Goal: Task Accomplishment & Management: Manage account settings

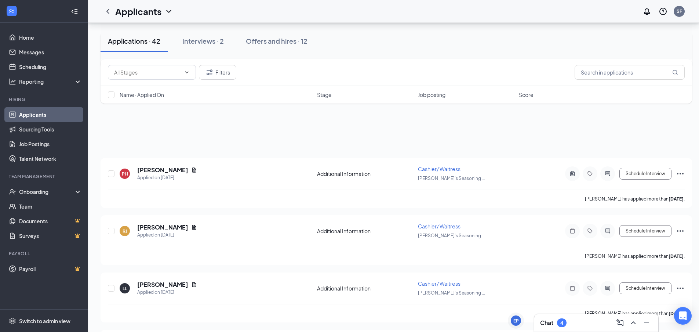
scroll to position [110, 0]
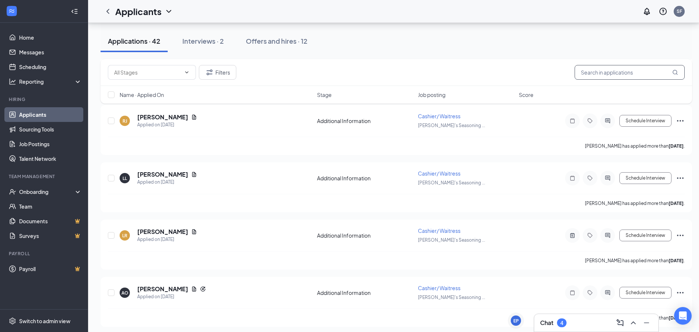
click at [593, 69] on input "text" at bounding box center [630, 72] width 110 height 15
type input "[PERSON_NAME]"
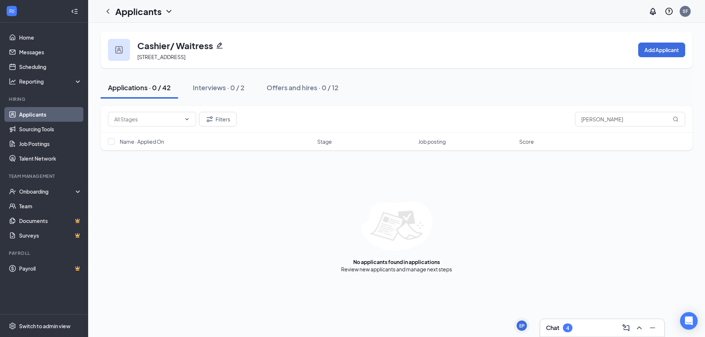
click at [53, 115] on link "Applicants" at bounding box center [50, 114] width 63 height 15
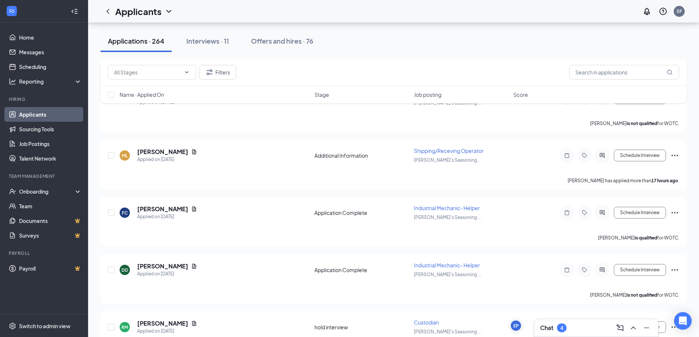
scroll to position [220, 0]
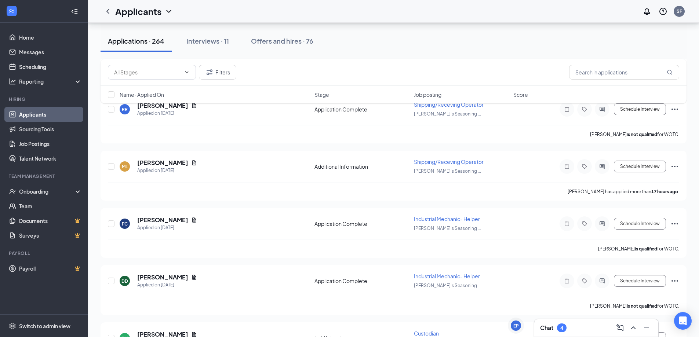
click at [141, 45] on div "Applications · 264" at bounding box center [136, 40] width 57 height 9
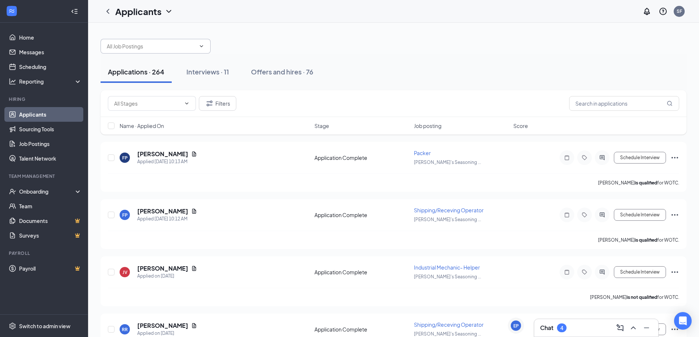
click at [146, 49] on input "text" at bounding box center [151, 46] width 89 height 8
click at [280, 35] on div at bounding box center [394, 43] width 586 height 22
click at [137, 101] on input "text" at bounding box center [147, 103] width 67 height 8
click at [204, 47] on icon "ChevronDown" at bounding box center [202, 46] width 6 height 6
click at [28, 139] on link "Job Postings" at bounding box center [50, 144] width 63 height 15
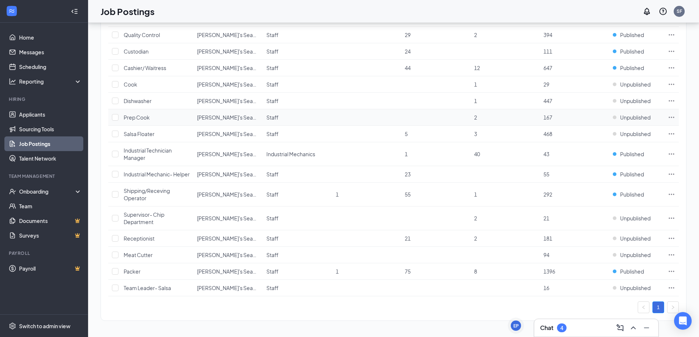
scroll to position [100, 0]
click at [628, 195] on span "Published" at bounding box center [632, 194] width 24 height 7
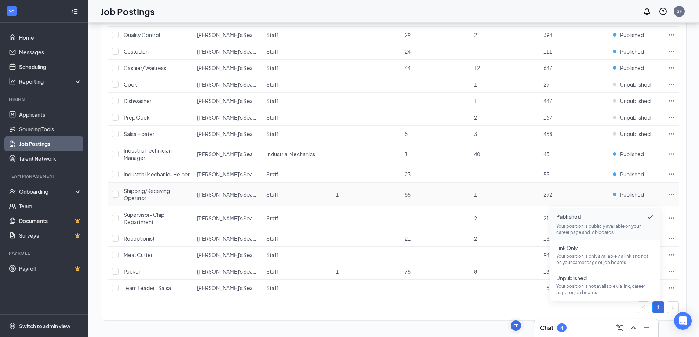
click at [576, 213] on span "Published" at bounding box center [606, 217] width 98 height 9
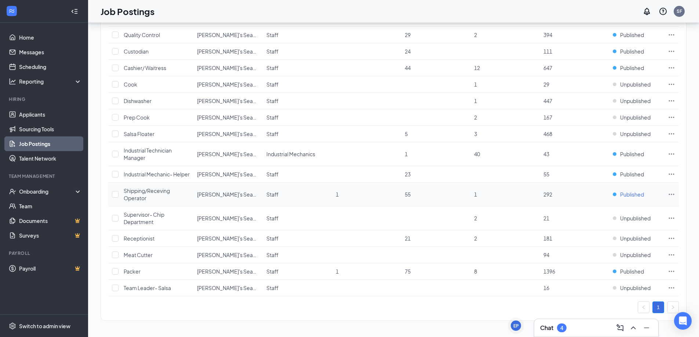
click at [633, 196] on span "Published" at bounding box center [632, 194] width 24 height 7
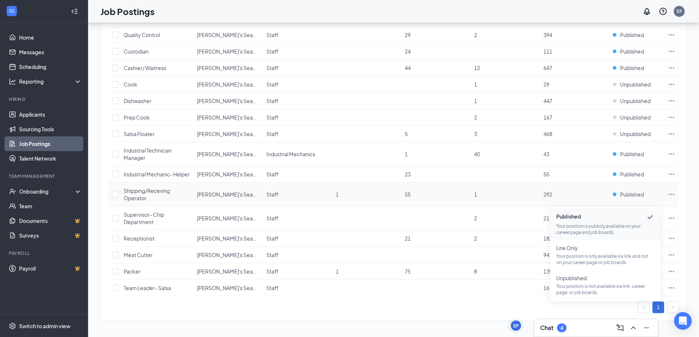
click at [651, 213] on icon "Checkmark" at bounding box center [650, 217] width 9 height 9
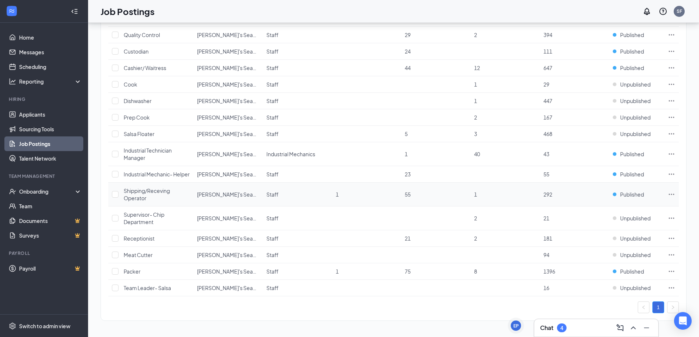
click at [675, 193] on icon "Ellipses" at bounding box center [671, 194] width 7 height 7
click at [627, 195] on span "Published" at bounding box center [632, 194] width 24 height 7
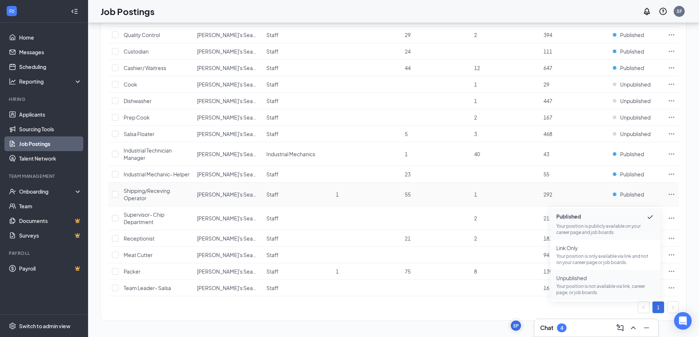
click at [585, 275] on span "Unpublished Your position is not available via link, career page, or job boards." at bounding box center [606, 285] width 98 height 21
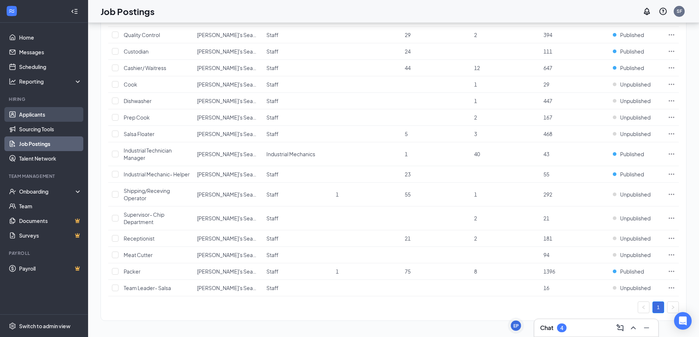
click at [47, 113] on link "Applicants" at bounding box center [50, 114] width 63 height 15
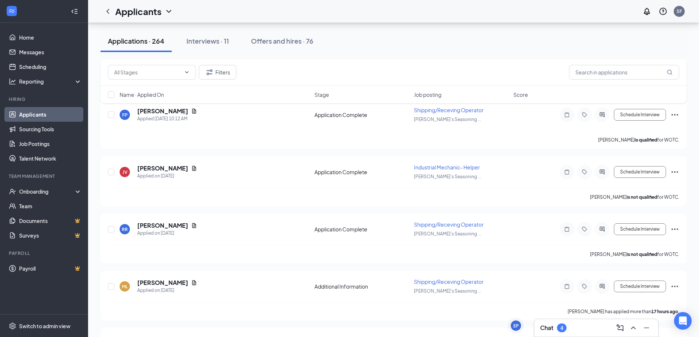
click at [563, 332] on div "4" at bounding box center [562, 328] width 10 height 9
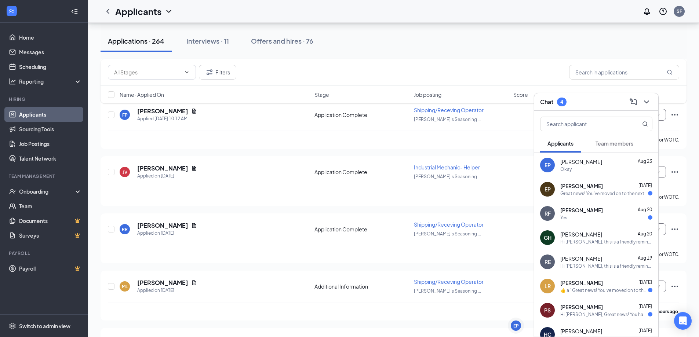
click at [521, 80] on div "Filters" at bounding box center [394, 72] width 586 height 27
click at [647, 104] on icon "ChevronDown" at bounding box center [647, 102] width 9 height 9
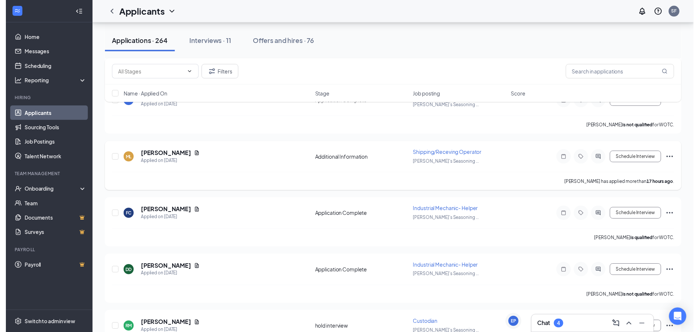
scroll to position [284, 0]
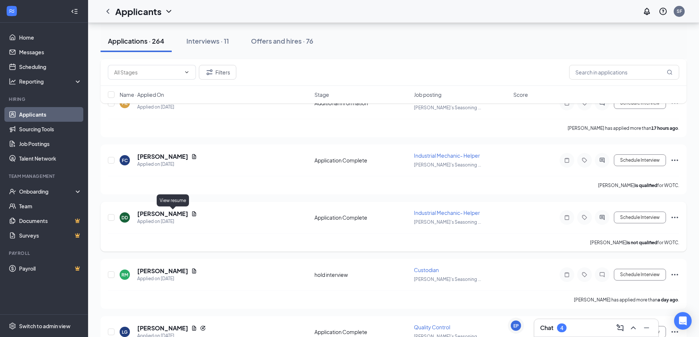
click at [191, 213] on icon "Document" at bounding box center [194, 214] width 6 height 6
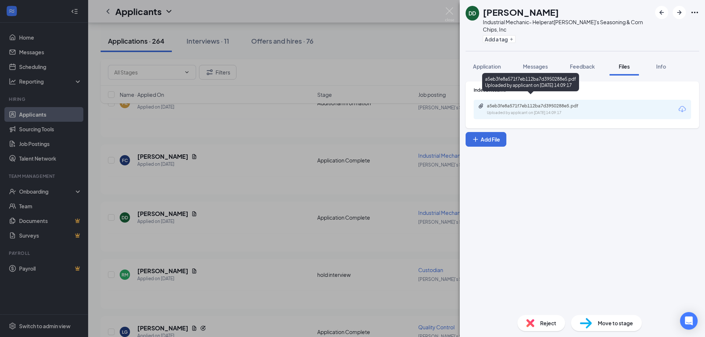
click at [500, 103] on div "a5eb3fe8a571f7eb112ba7d3950288e5.pdf" at bounding box center [538, 106] width 103 height 6
click at [664, 101] on div "a5eb3fe8a571f7eb112ba7d3950288e5.pdf Uploaded by applicant on [DATE] 14:09:17" at bounding box center [582, 109] width 217 height 19
click at [682, 106] on icon "Download" at bounding box center [681, 109] width 7 height 6
click at [459, 12] on div "DD [PERSON_NAME] Industrial Mechanic- Helper at Julio's Seasoning & Corn Chips,…" at bounding box center [352, 168] width 705 height 337
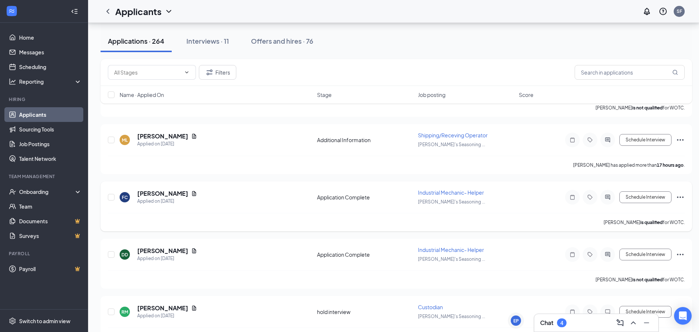
scroll to position [210, 0]
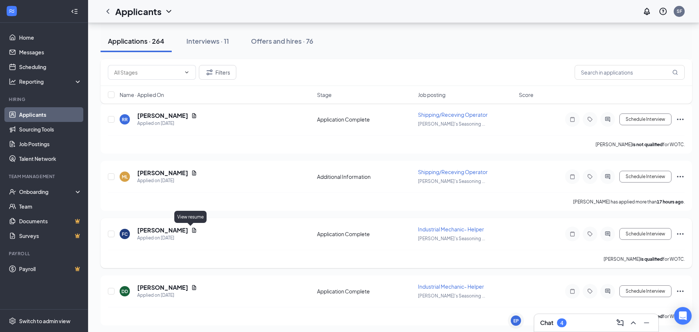
click at [192, 231] on icon "Document" at bounding box center [194, 230] width 4 height 5
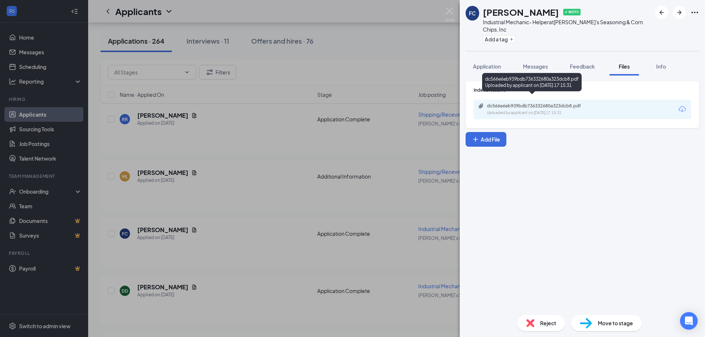
click at [512, 103] on div "dc566e6eb939bdb736332680a323dcb8.pdf" at bounding box center [538, 106] width 103 height 6
click at [679, 106] on icon "Download" at bounding box center [681, 109] width 7 height 6
click at [451, 13] on img at bounding box center [449, 14] width 9 height 14
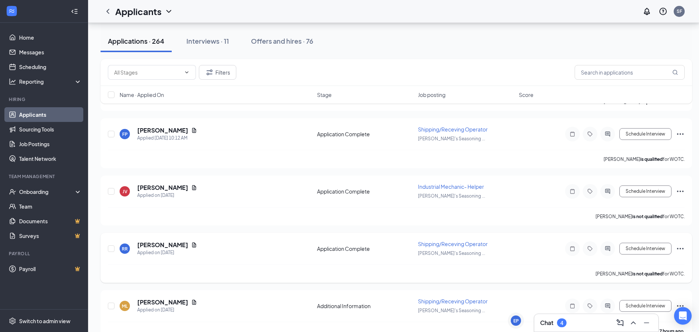
scroll to position [64, 0]
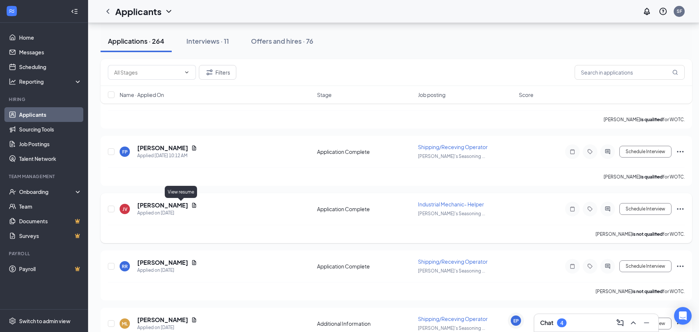
click at [191, 203] on icon "Document" at bounding box center [194, 205] width 6 height 6
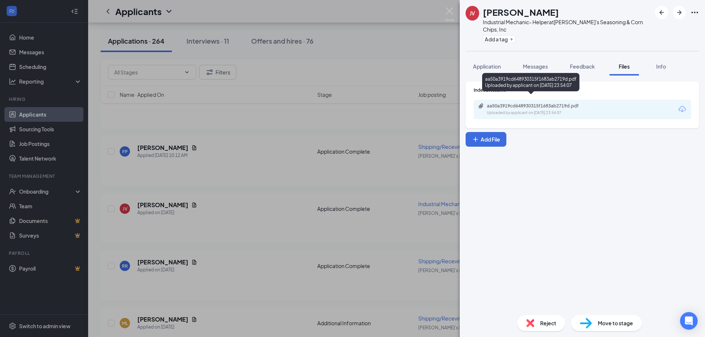
click at [510, 110] on div "Uploaded by applicant on [DATE] 23:54:07" at bounding box center [542, 113] width 110 height 6
click at [455, 15] on div "JV [PERSON_NAME] Industrial Mechanic- Helper at Julio's Seasoning & Corn Chips,…" at bounding box center [352, 168] width 705 height 337
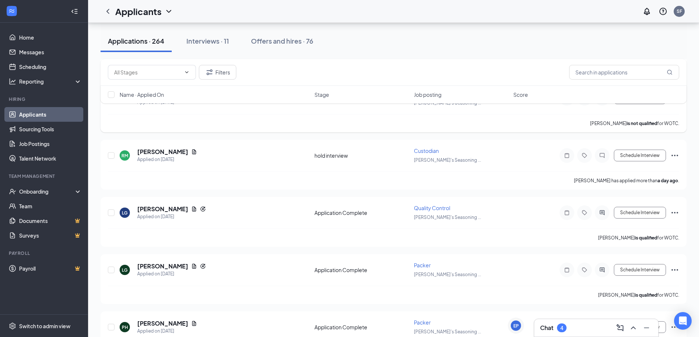
scroll to position [404, 0]
click at [275, 43] on div "Offers and hires · 76" at bounding box center [282, 40] width 62 height 9
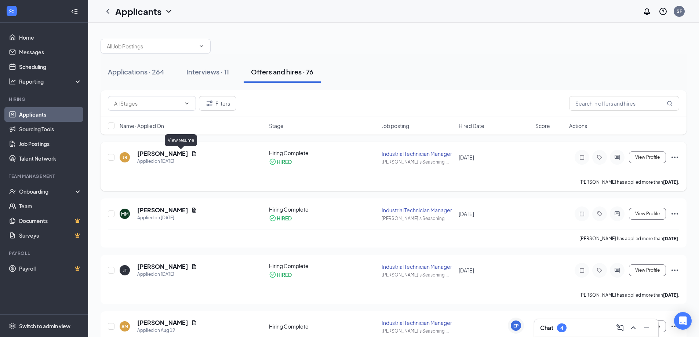
click at [191, 152] on icon "Document" at bounding box center [194, 154] width 6 height 6
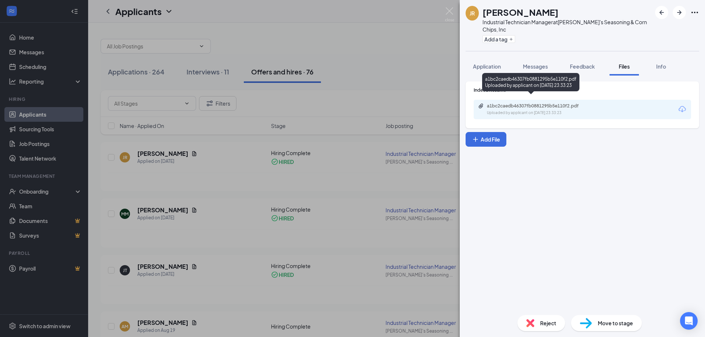
click at [498, 103] on div "a1bc2caedb46307fb0881295b5e110f2.pdf Uploaded by applicant on [DATE] 23:33:23" at bounding box center [537, 109] width 119 height 13
click at [449, 11] on img at bounding box center [449, 14] width 9 height 14
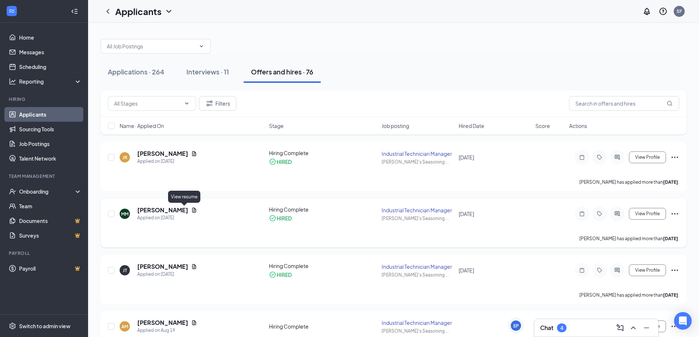
click at [192, 210] on icon "Document" at bounding box center [194, 210] width 4 height 5
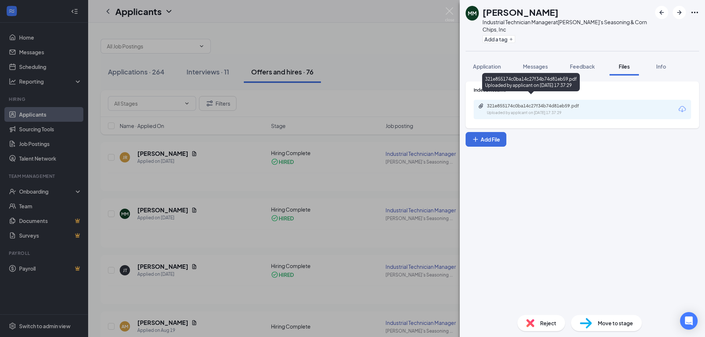
click at [499, 103] on div "321e855174c0ba14c27f34b74d81eb59.pdf Uploaded by applicant on [DATE] 17:37:29" at bounding box center [537, 109] width 119 height 13
click at [448, 12] on img at bounding box center [449, 14] width 9 height 14
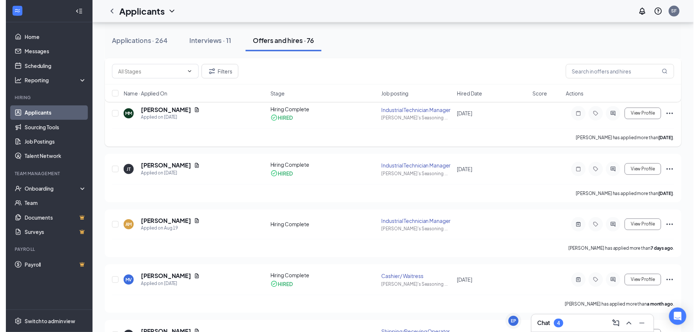
scroll to position [110, 0]
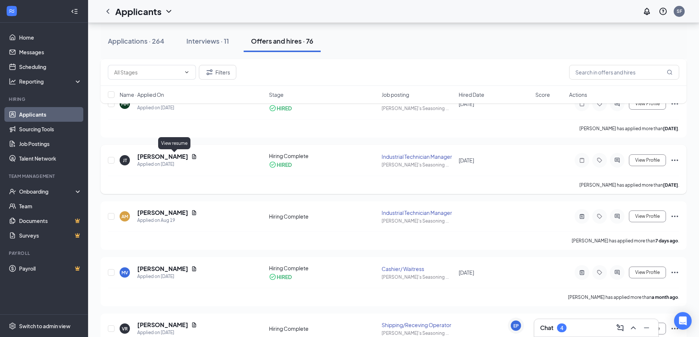
click at [192, 156] on icon "Document" at bounding box center [194, 156] width 4 height 5
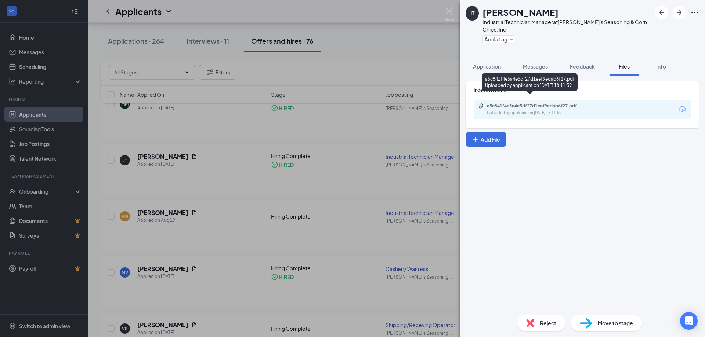
click at [510, 103] on div "a5c841f4e5a4e5df27d1eef9edab6f27.pdf" at bounding box center [538, 106] width 103 height 6
click at [680, 106] on icon "Download" at bounding box center [681, 109] width 7 height 6
click at [449, 12] on img at bounding box center [449, 14] width 9 height 14
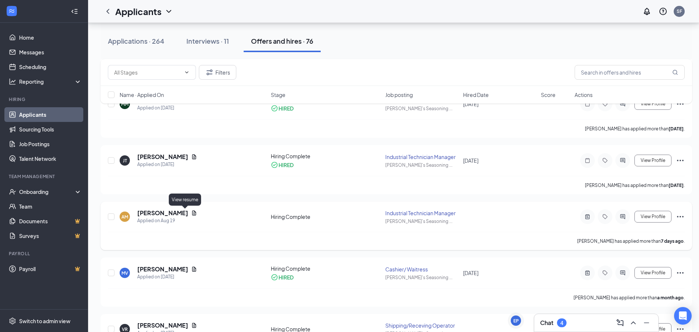
click at [192, 213] on icon "Document" at bounding box center [194, 212] width 4 height 5
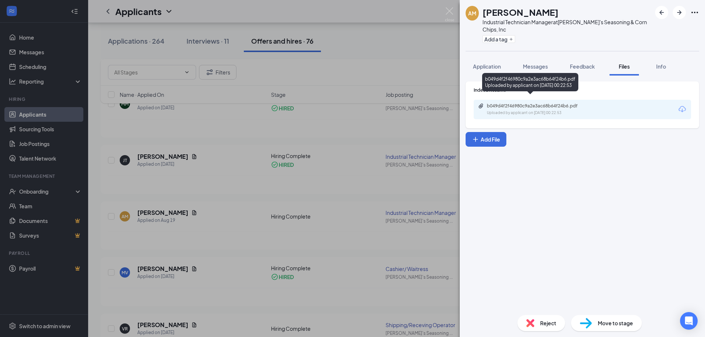
click at [512, 103] on div "b049d4f2f46980c9a2e3ac68b64f24b6.pdf Uploaded by applicant on [DATE] 00:22:53" at bounding box center [537, 109] width 119 height 13
click at [448, 12] on img at bounding box center [449, 14] width 9 height 14
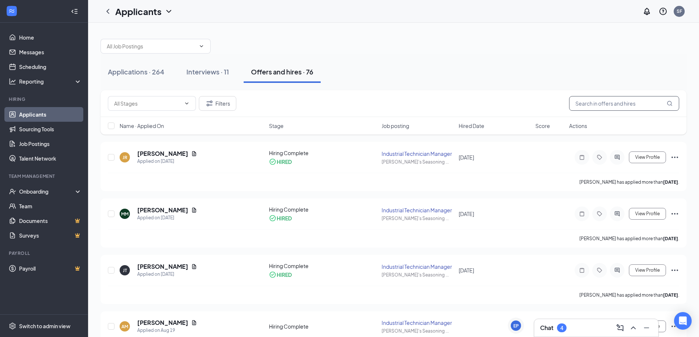
click at [601, 100] on input "text" at bounding box center [624, 103] width 110 height 15
type input "don"
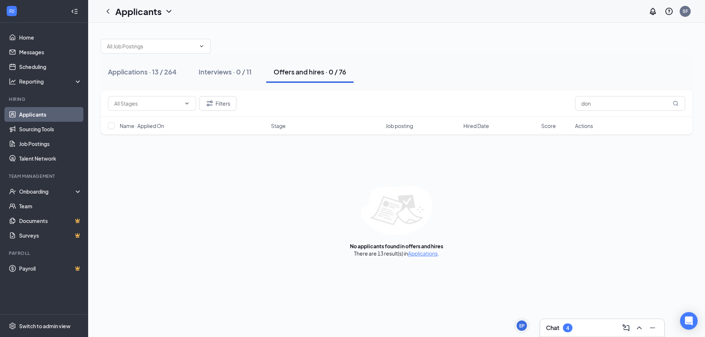
click at [57, 111] on link "Applicants" at bounding box center [50, 114] width 63 height 15
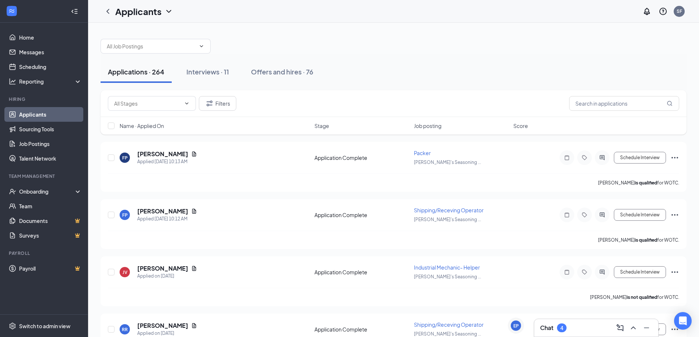
click at [116, 71] on div "Applications · 264" at bounding box center [136, 71] width 57 height 9
click at [592, 99] on input "text" at bounding box center [624, 103] width 110 height 15
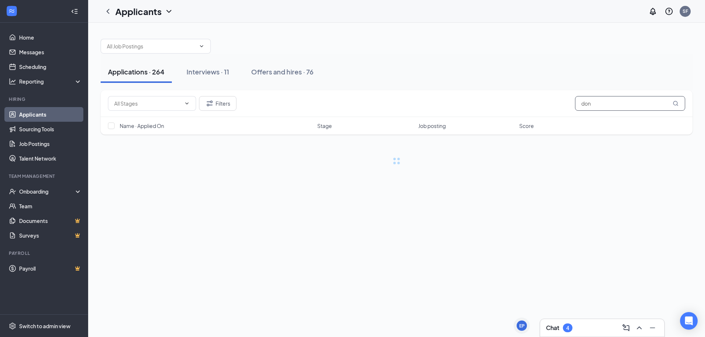
type input "don"
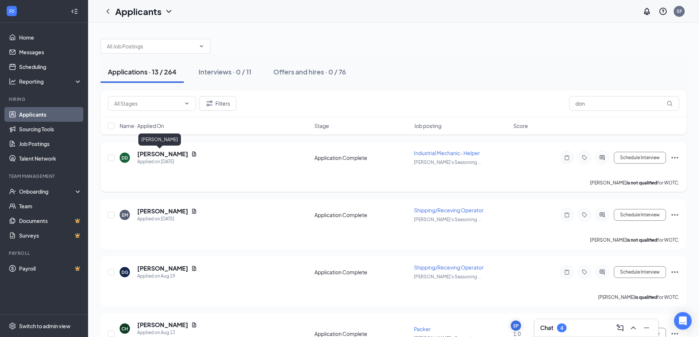
click at [145, 154] on h5 "[PERSON_NAME]" at bounding box center [162, 154] width 51 height 8
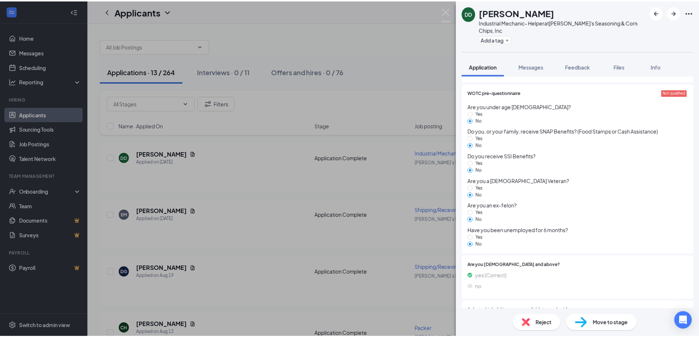
scroll to position [587, 0]
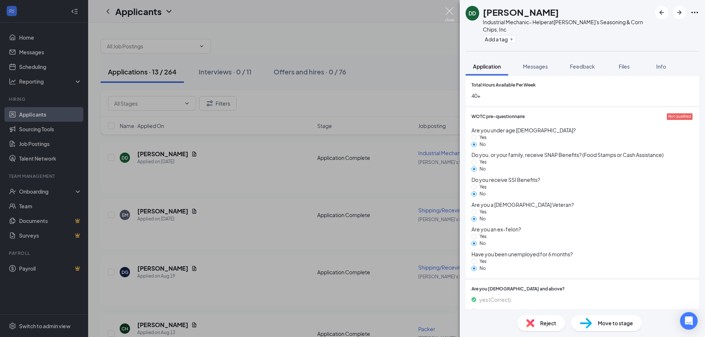
click at [450, 11] on img at bounding box center [449, 14] width 9 height 14
